Goal: Information Seeking & Learning: Learn about a topic

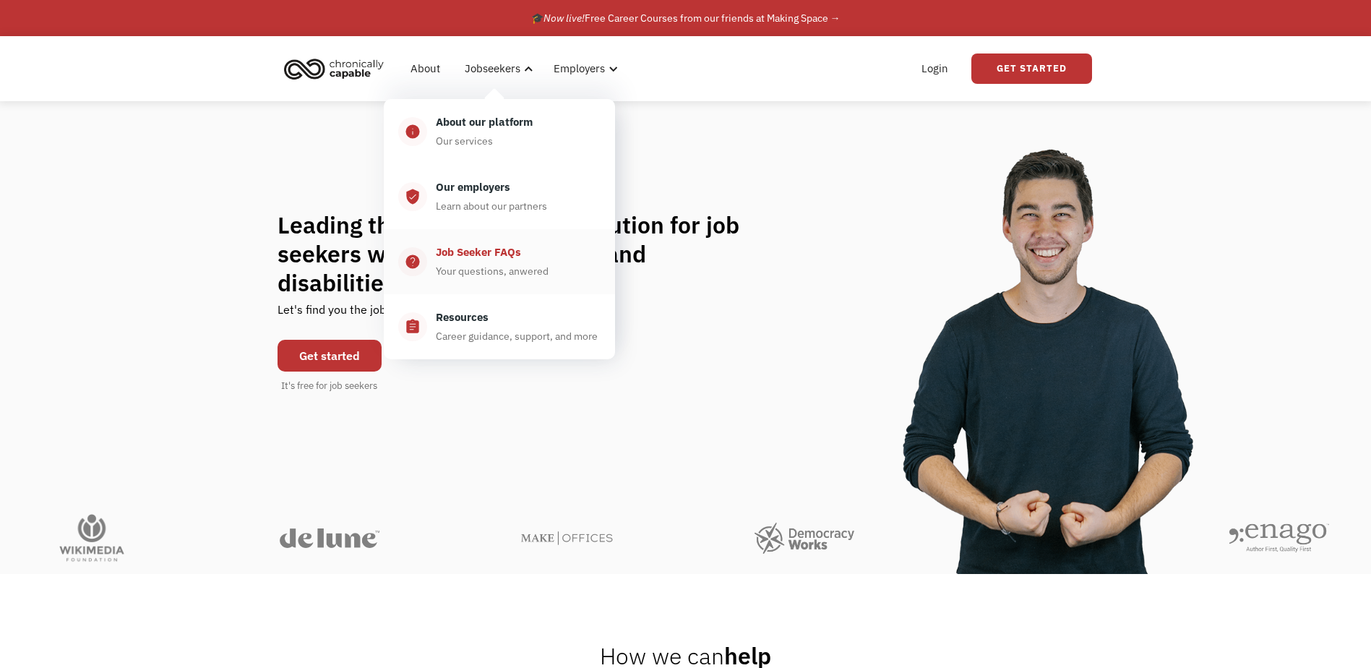
click at [510, 265] on div "Your questions, anwered" at bounding box center [492, 270] width 113 height 17
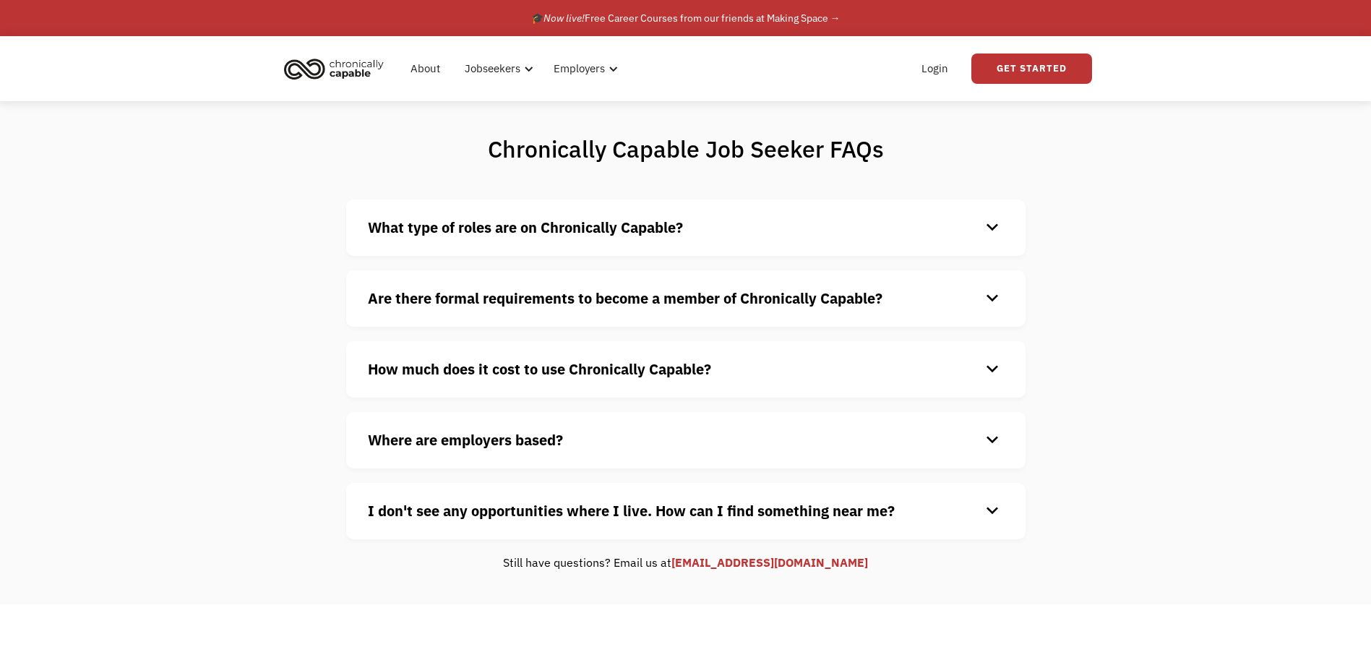
click at [538, 234] on strong "What type of roles are on Chronically Capable?" at bounding box center [525, 228] width 315 height 20
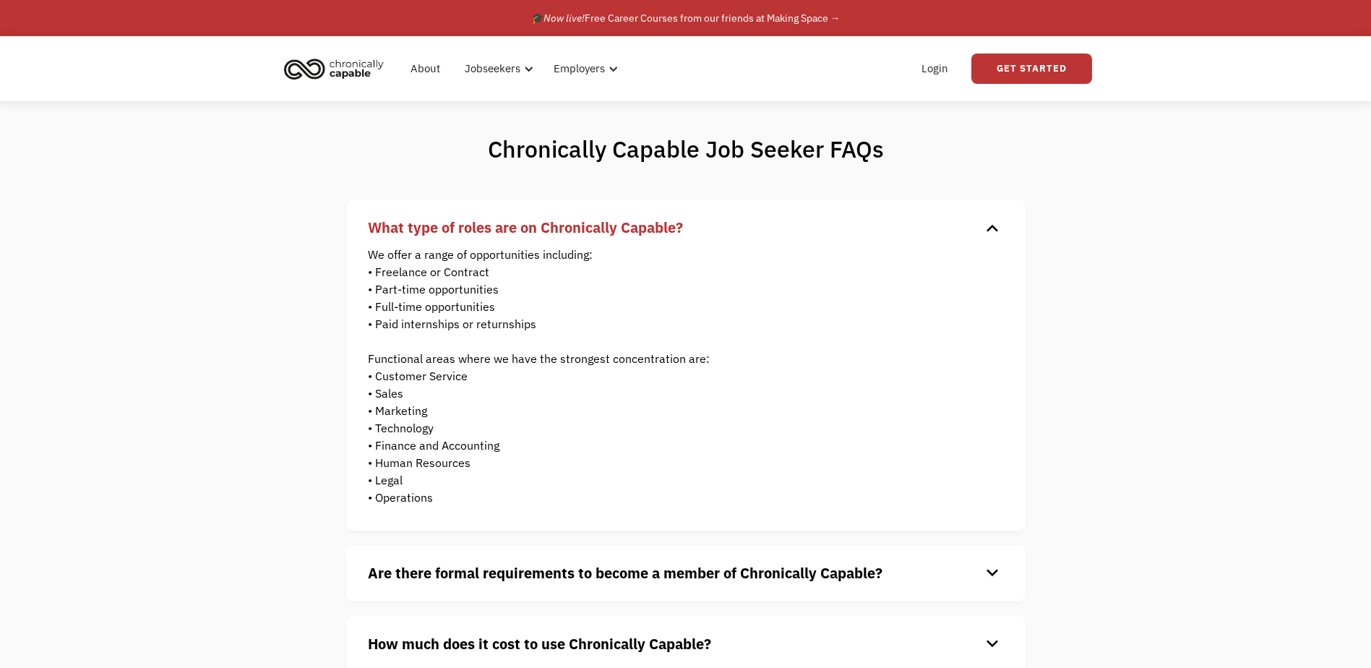
click at [538, 234] on strong "What type of roles are on Chronically Capable?" at bounding box center [525, 228] width 315 height 20
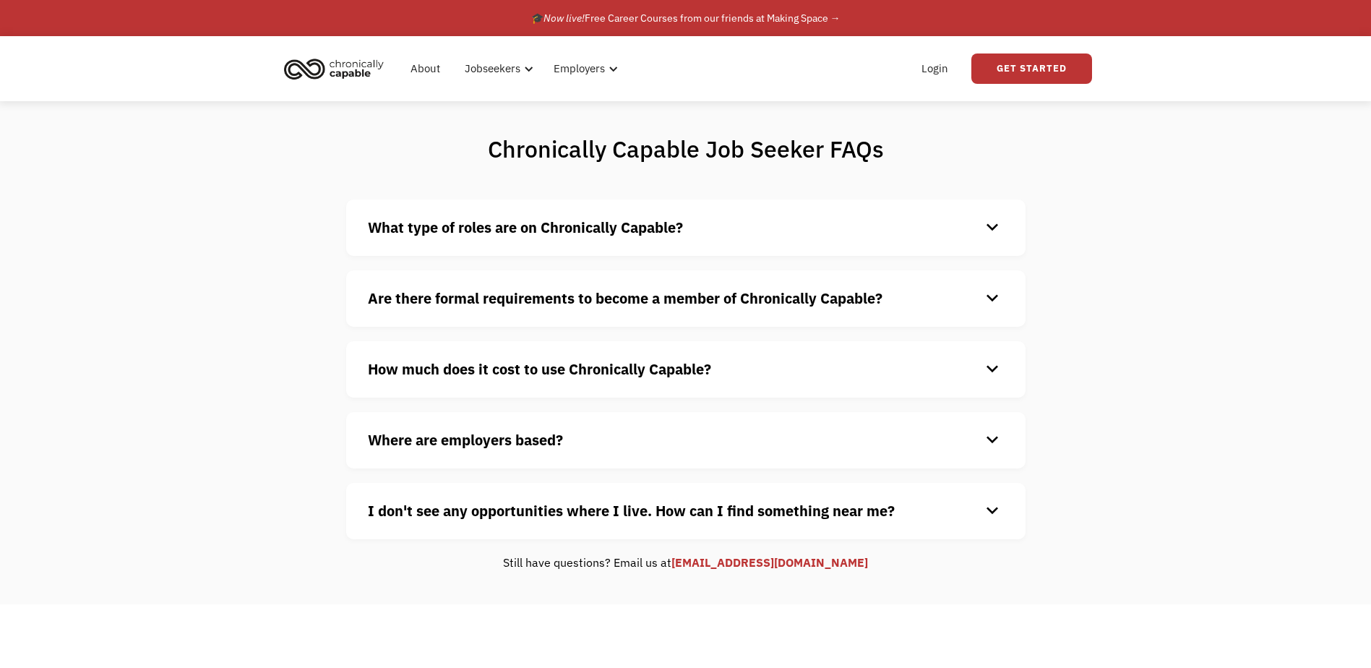
click at [528, 288] on h4 "Are there formal requirements to become a member of Chronically Capable?" at bounding box center [674, 299] width 613 height 22
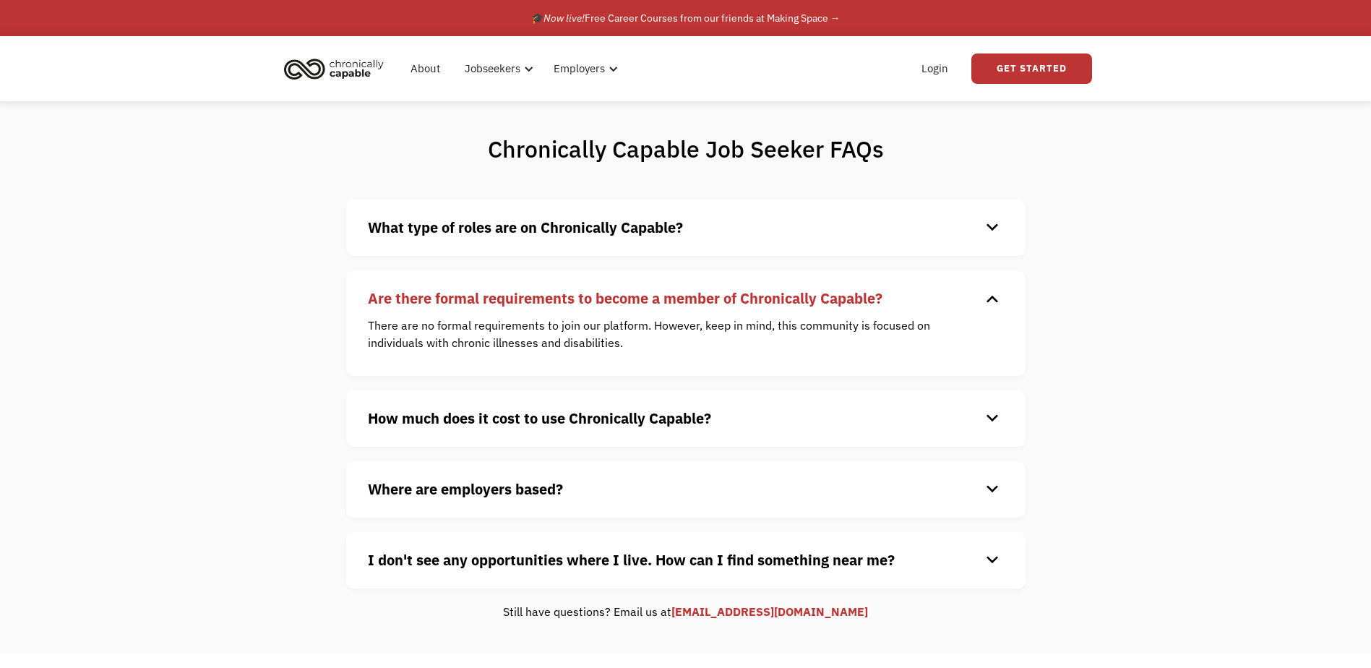
click at [531, 288] on h4 "Are there formal requirements to become a member of Chronically Capable?" at bounding box center [674, 299] width 613 height 22
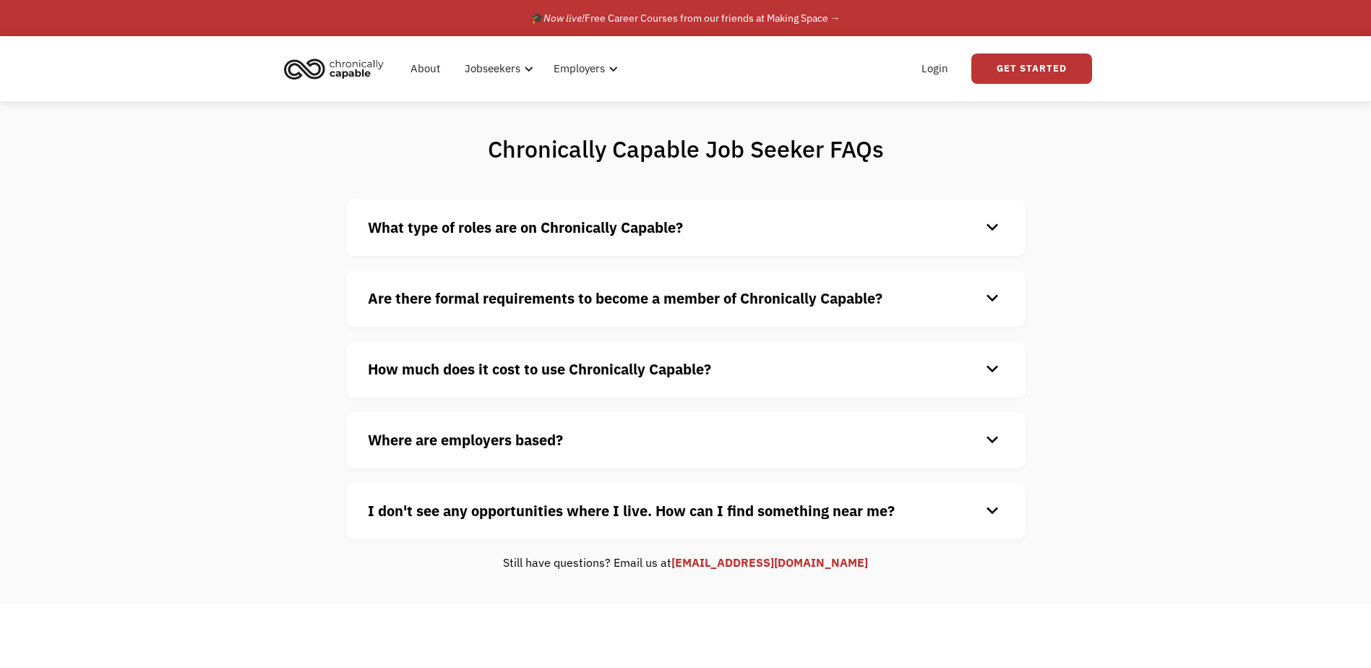
click at [541, 364] on strong "How much does it cost to use Chronically Capable?" at bounding box center [539, 369] width 343 height 20
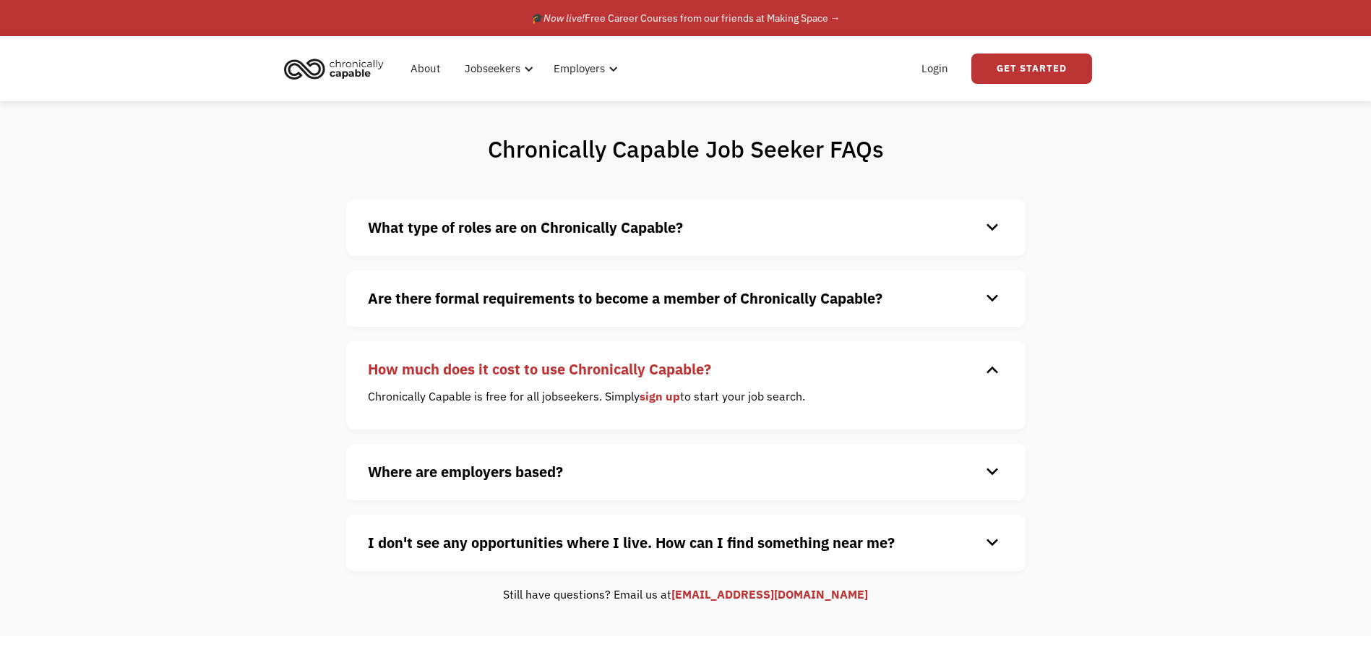
click at [542, 371] on strong "How much does it cost to use Chronically Capable?" at bounding box center [539, 369] width 343 height 20
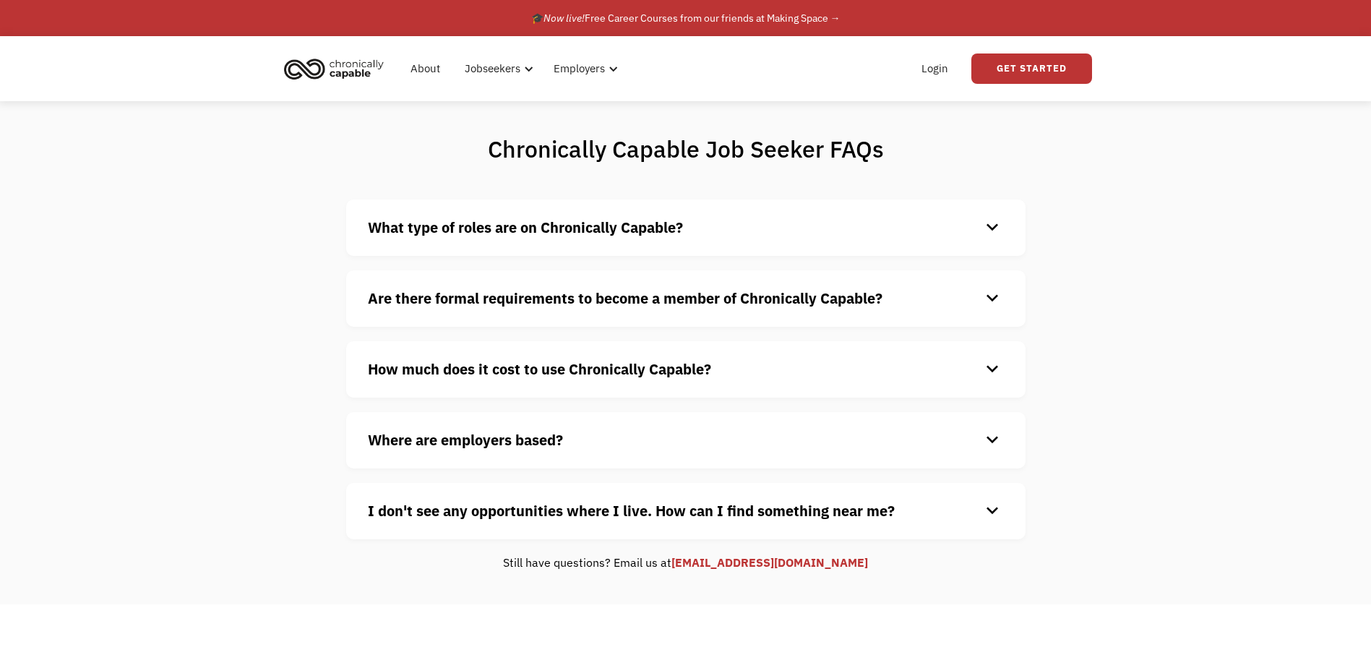
click at [524, 425] on div "Where are employers based? keyboard_arrow_down Our customers are based all over…" at bounding box center [685, 440] width 679 height 56
click at [510, 437] on strong "Where are employers based?" at bounding box center [465, 440] width 195 height 20
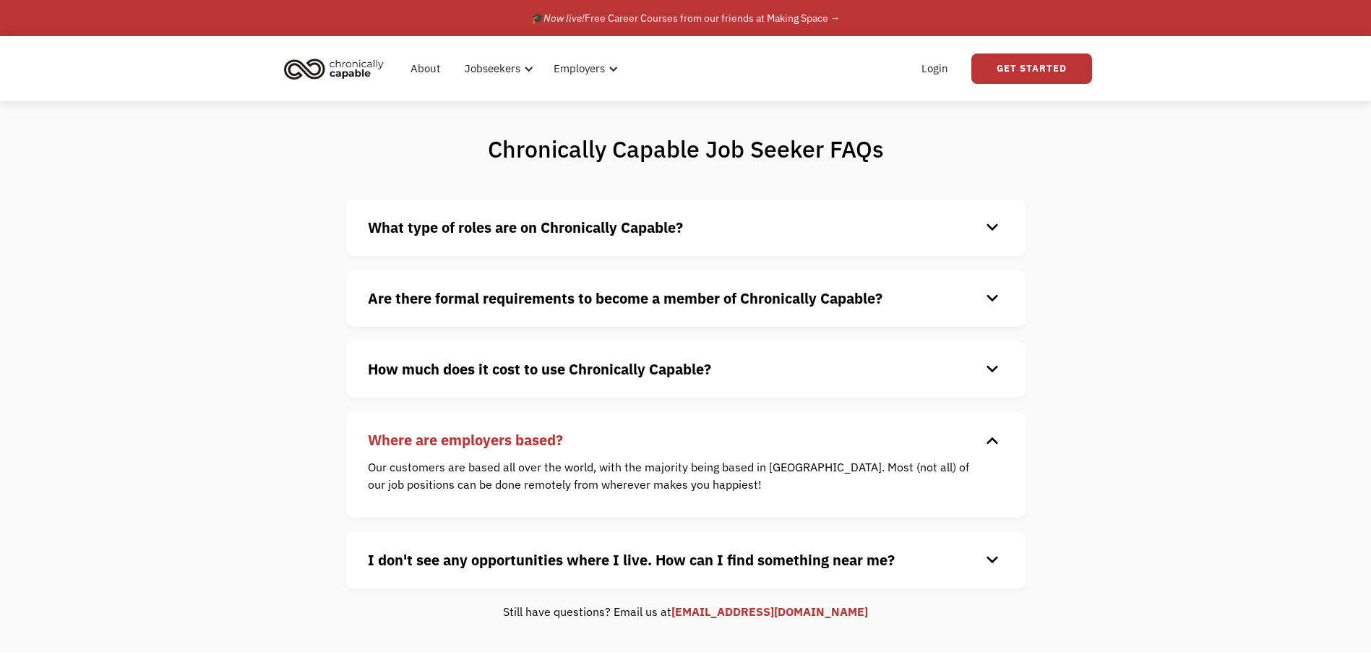
click at [517, 444] on strong "Where are employers based?" at bounding box center [465, 440] width 195 height 20
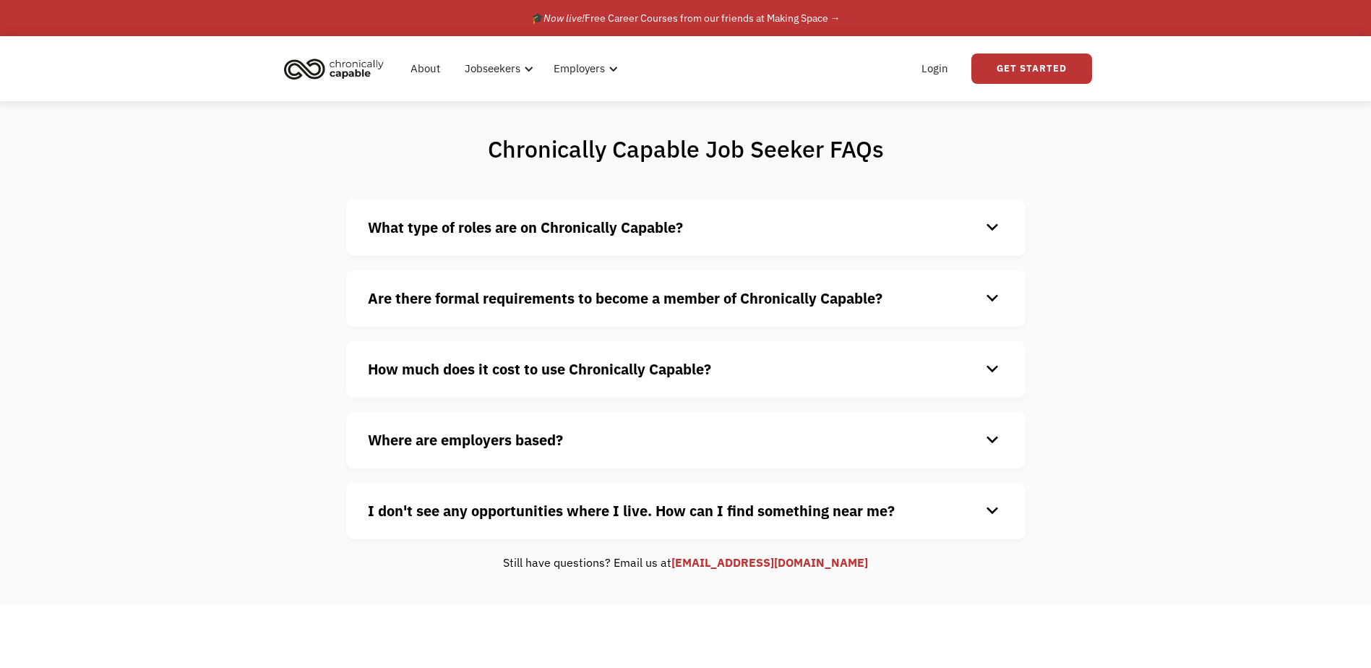
click at [593, 507] on strong "I don't see any opportunities where I live. How can I find something near me?" at bounding box center [631, 511] width 527 height 20
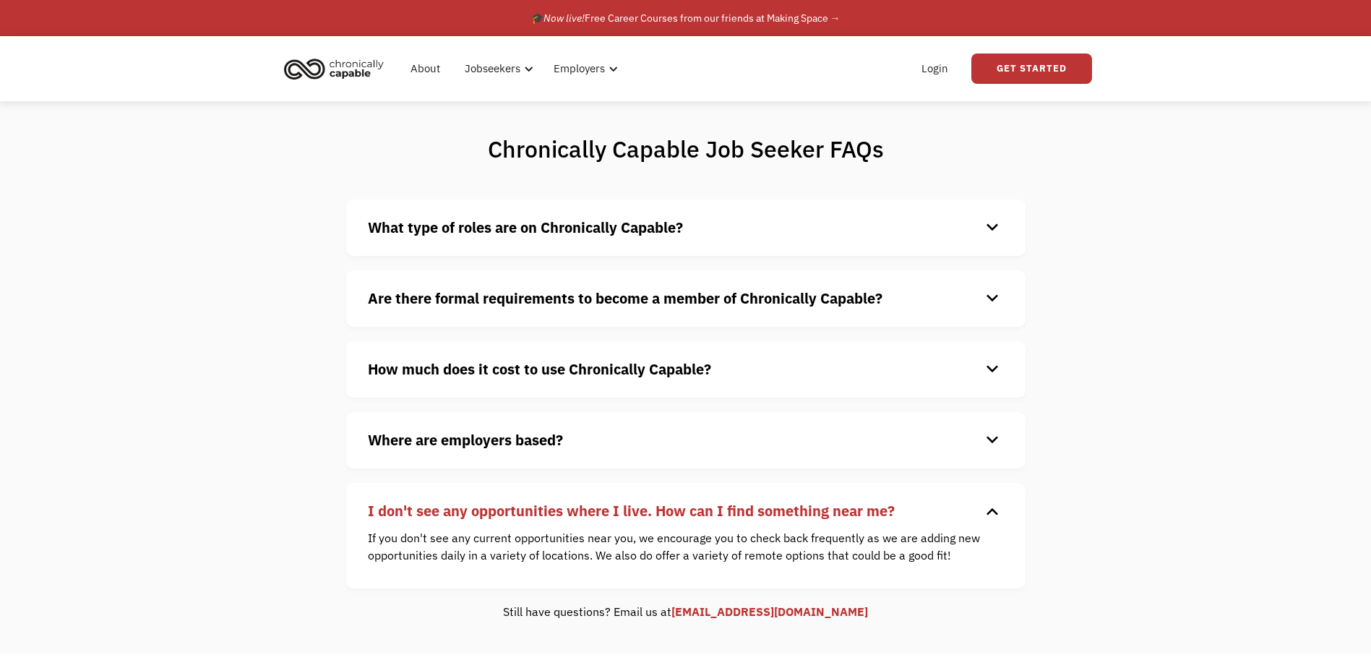
click at [593, 506] on strong "I don't see any opportunities where I live. How can I find something near me?" at bounding box center [631, 511] width 527 height 20
